Goal: Transaction & Acquisition: Purchase product/service

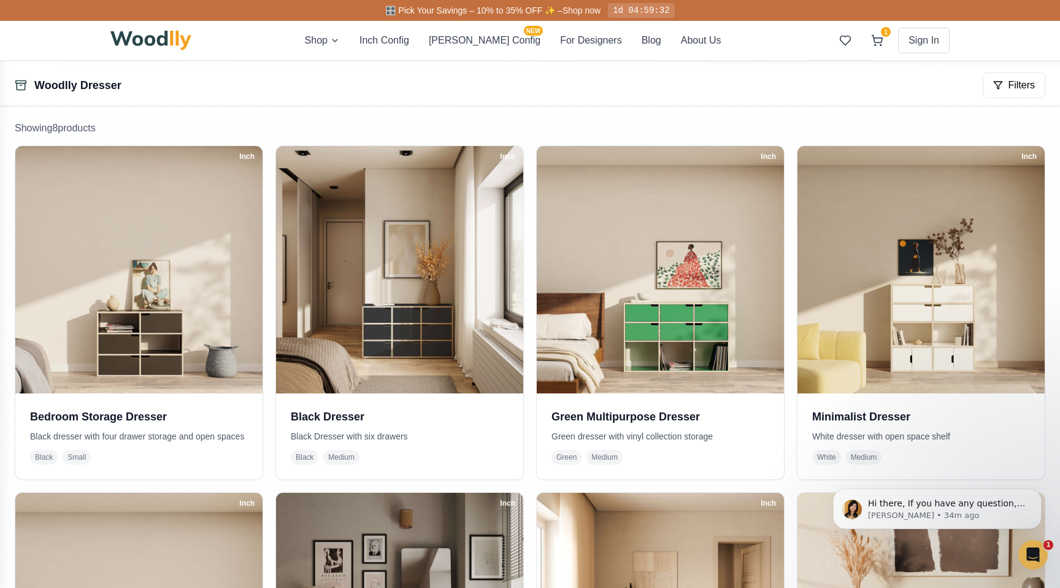
scroll to position [287, 0]
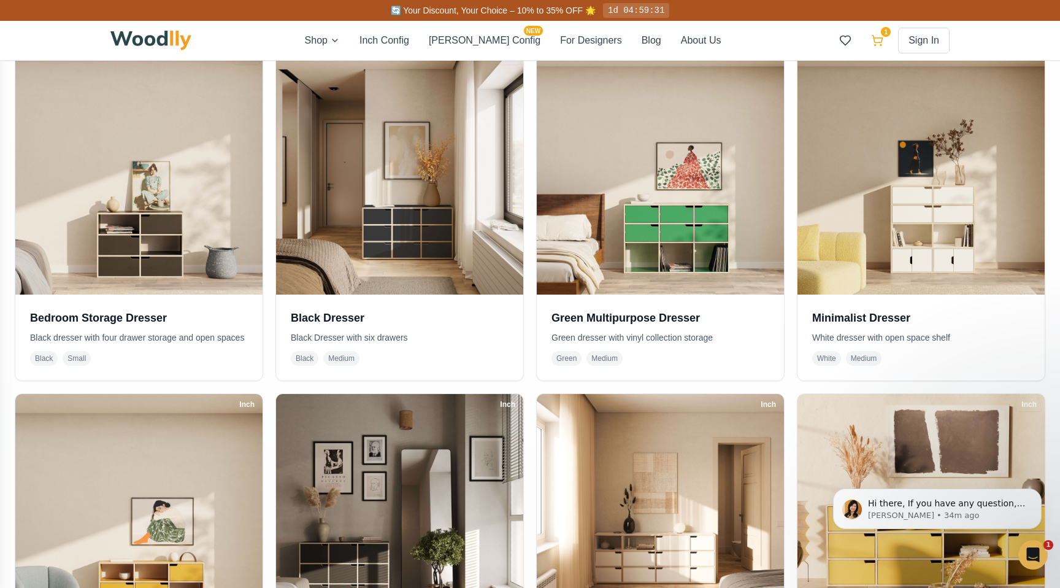
click at [886, 40] on button "1" at bounding box center [877, 40] width 22 height 22
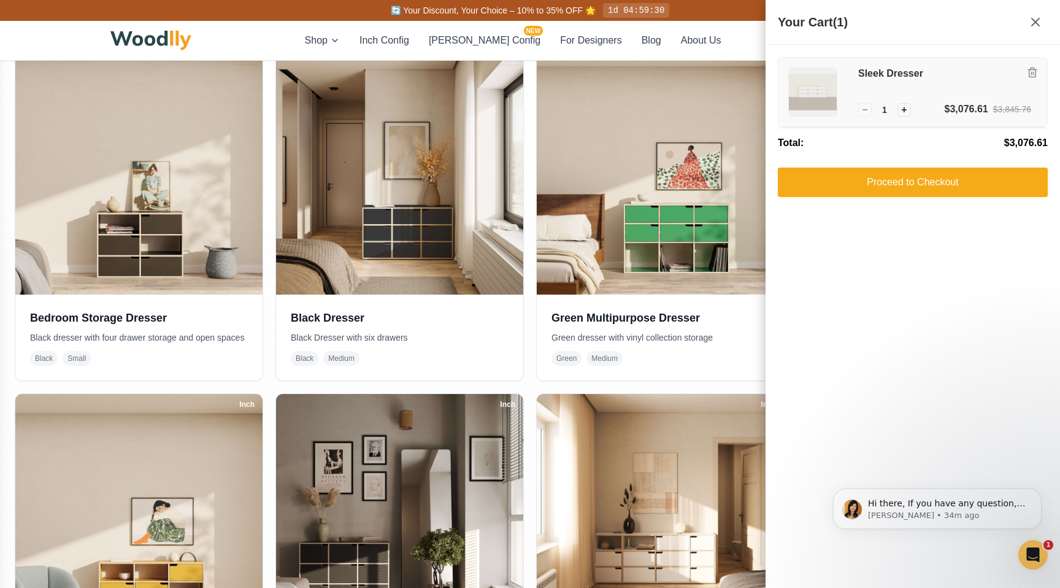
click at [876, 74] on h3 "Sleek Dresser" at bounding box center [944, 73] width 173 height 13
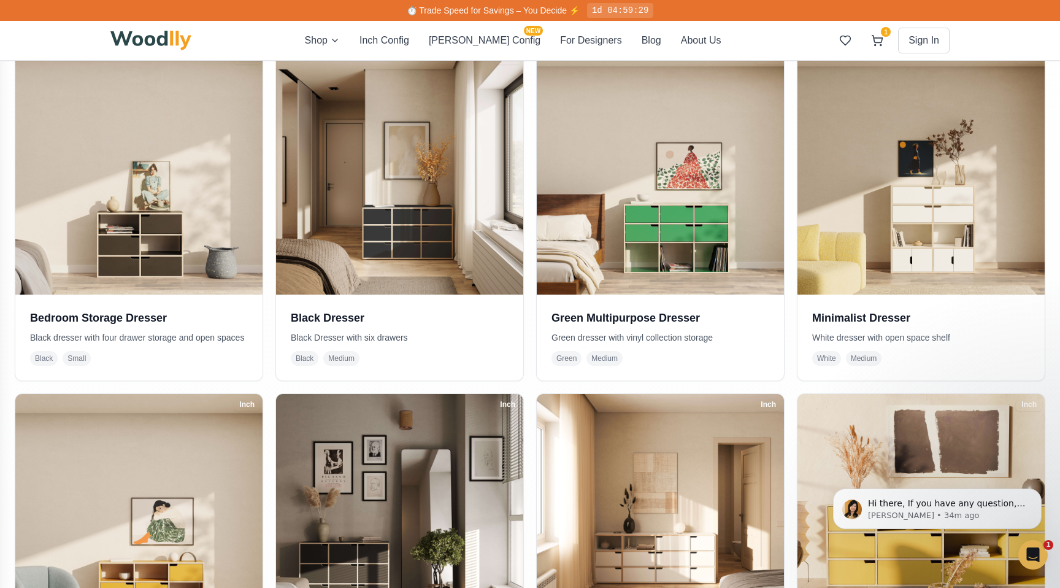
click at [530, 387] on div "Inch Bedroom Storage Dresser Black dresser with four drawer storage and open sp…" at bounding box center [530, 565] width 1030 height 1037
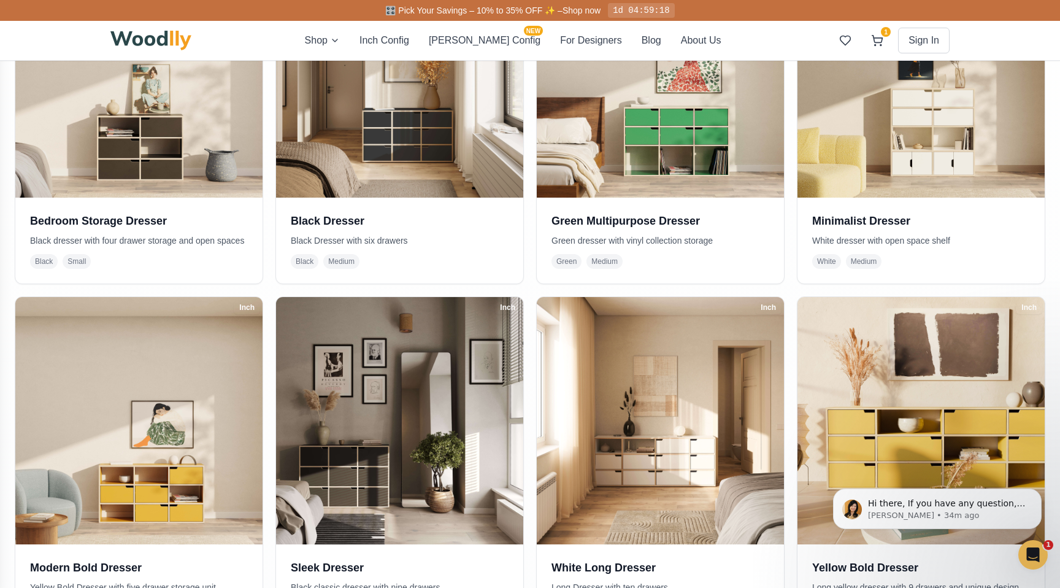
scroll to position [459, 0]
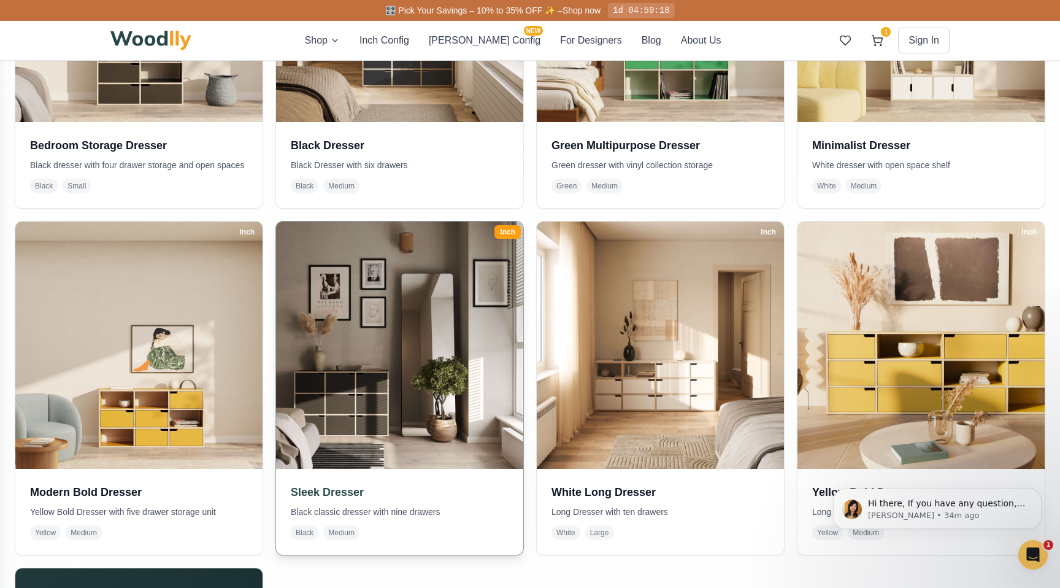
click at [456, 388] on img at bounding box center [399, 344] width 259 height 259
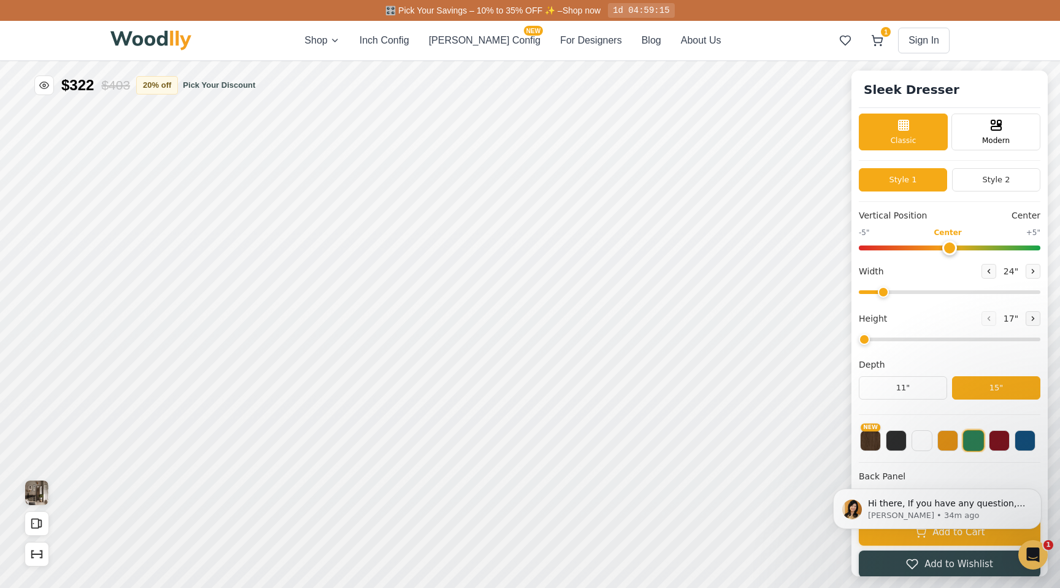
type input "45"
type input "3"
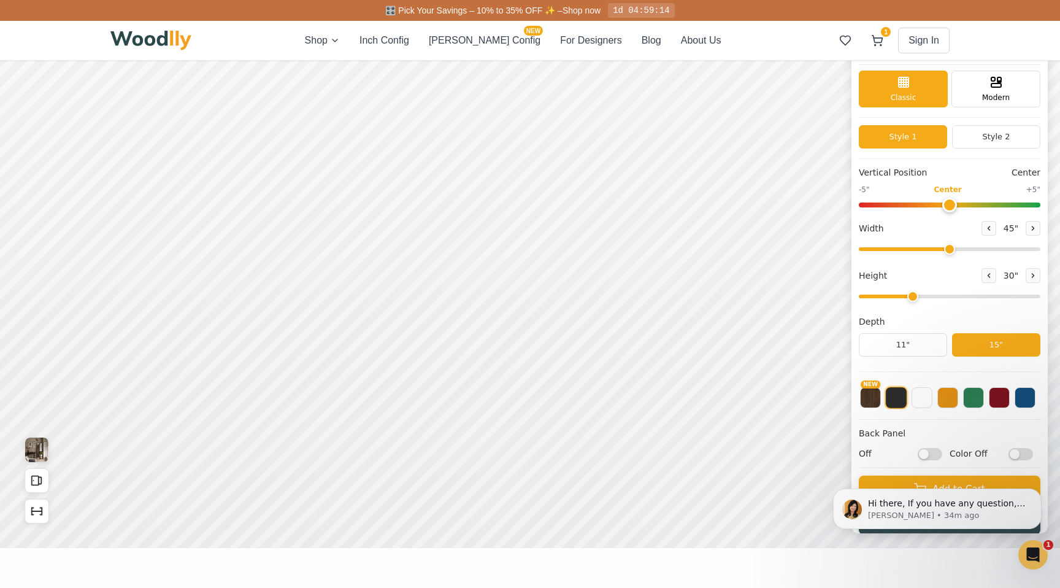
scroll to position [47, 0]
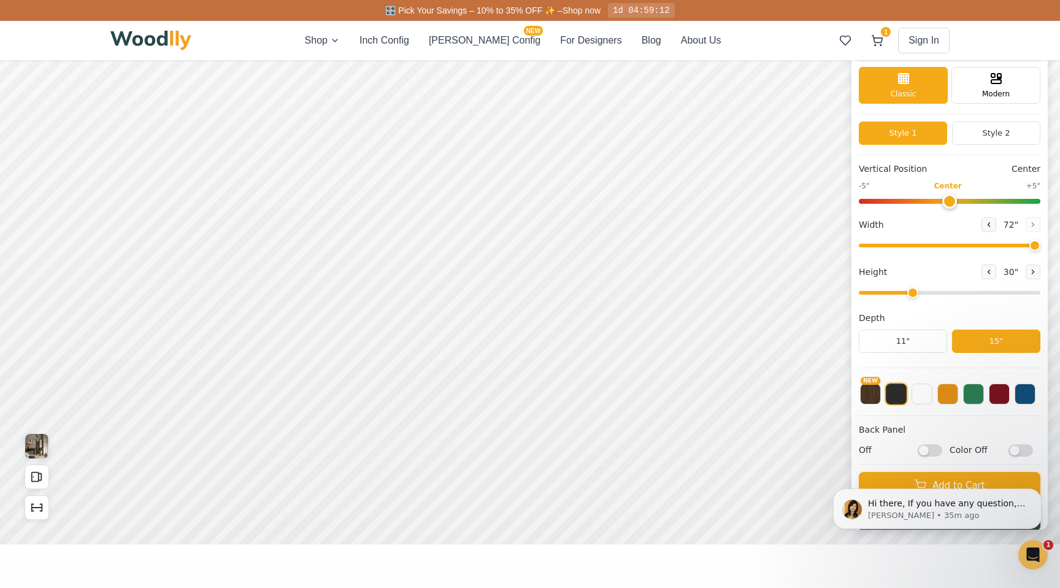
drag, startPoint x: 949, startPoint y: 246, endPoint x: 1059, endPoint y: 212, distance: 115.6
type input "72"
click at [1040, 243] on input "range" at bounding box center [950, 245] width 182 height 4
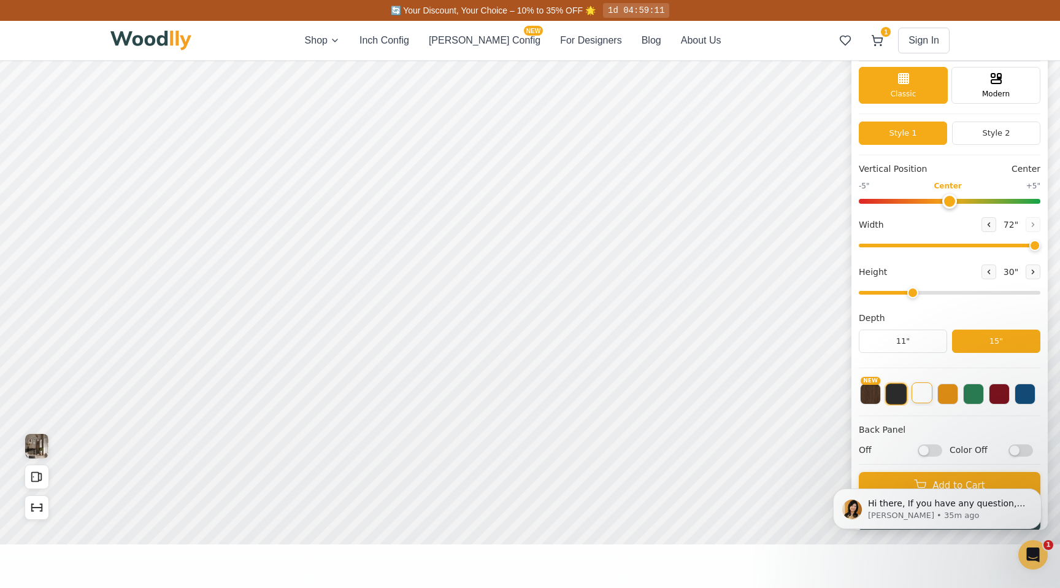
click at [924, 403] on button at bounding box center [921, 392] width 21 height 21
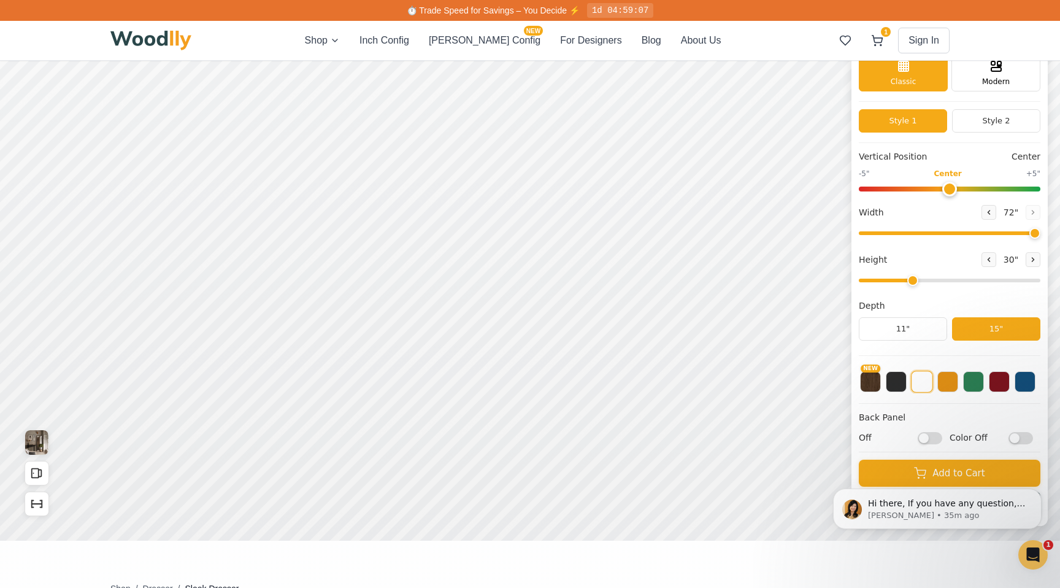
scroll to position [79, 0]
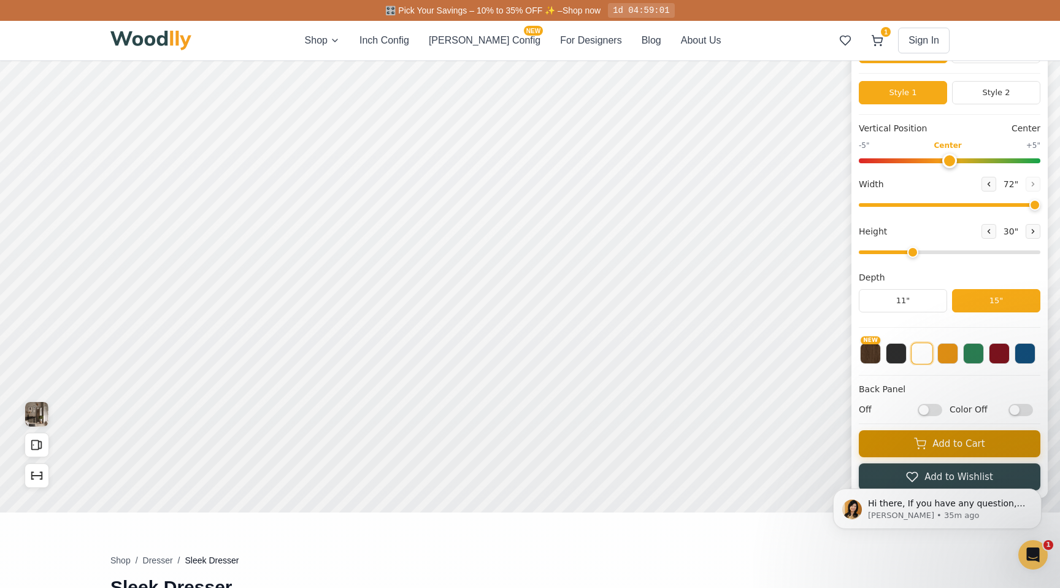
click at [965, 453] on button "Add to Cart" at bounding box center [950, 443] width 182 height 27
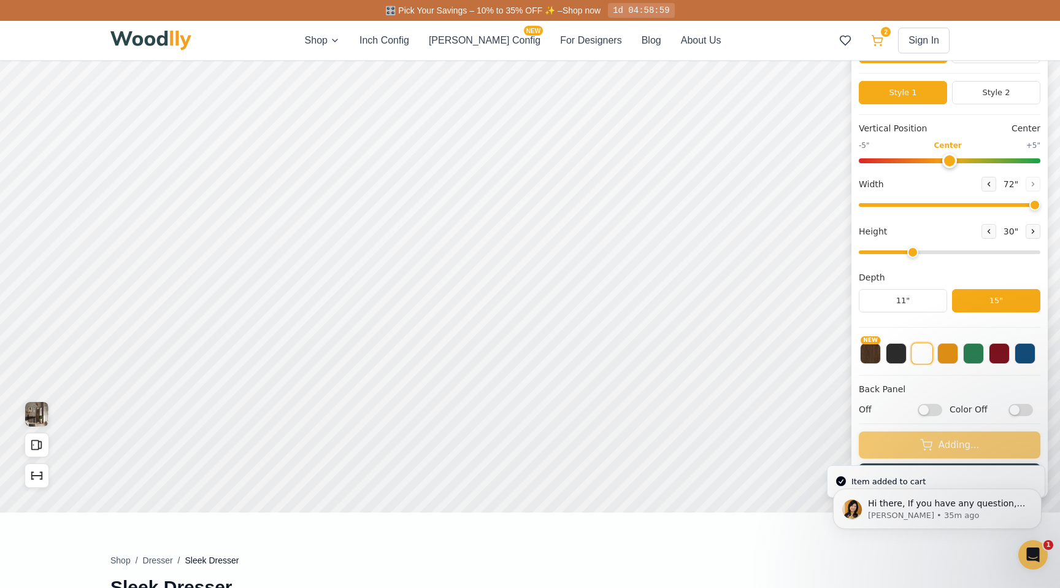
click at [873, 39] on icon at bounding box center [877, 40] width 12 height 12
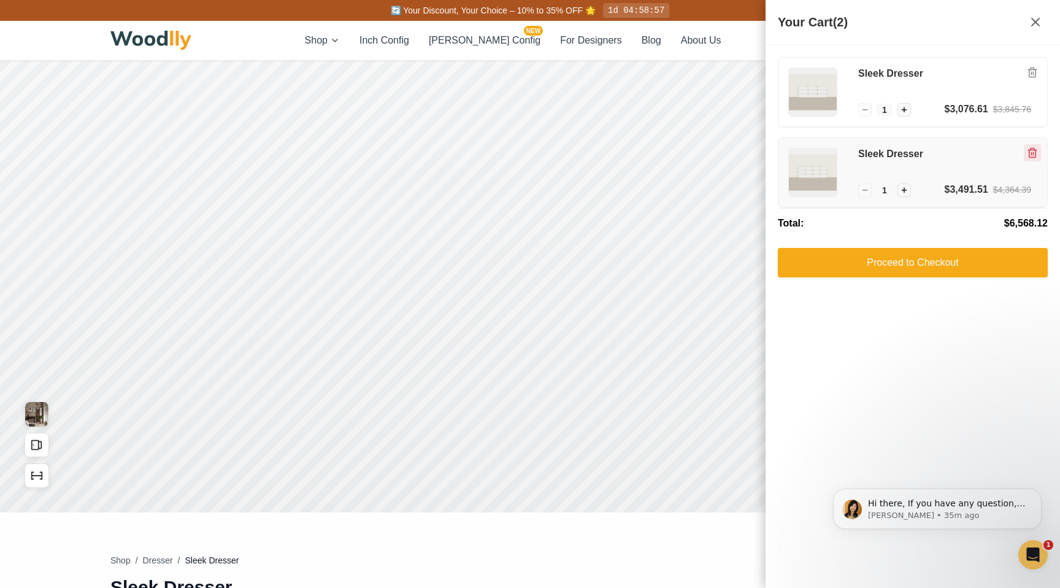
click at [1037, 154] on icon "Remove item" at bounding box center [1032, 152] width 11 height 11
